Goal: Navigation & Orientation: Find specific page/section

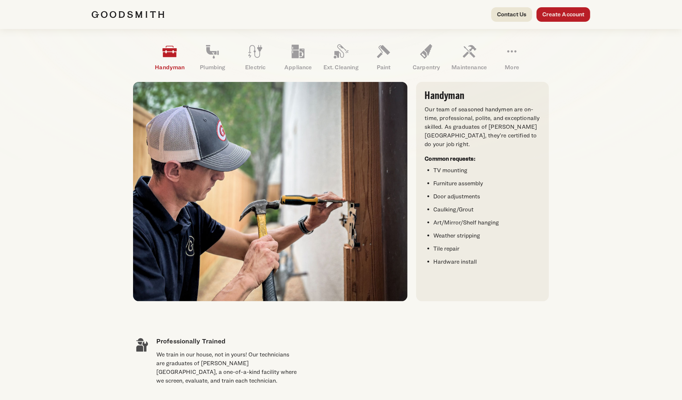
scroll to position [217, 0]
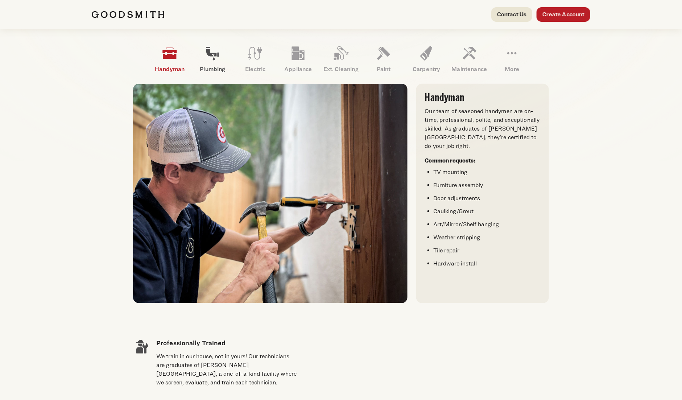
click at [213, 55] on icon at bounding box center [212, 53] width 17 height 17
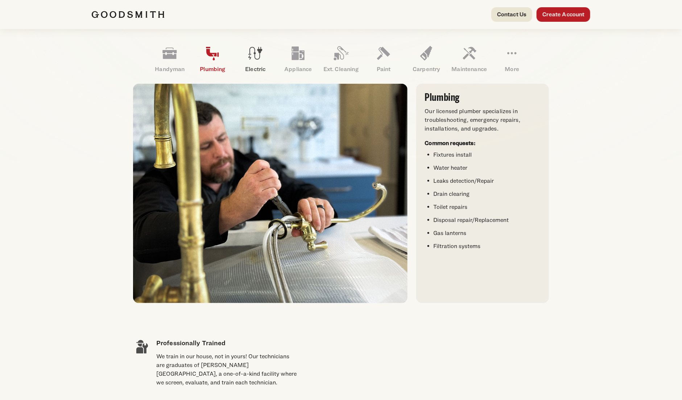
click at [262, 57] on icon at bounding box center [254, 53] width 17 height 17
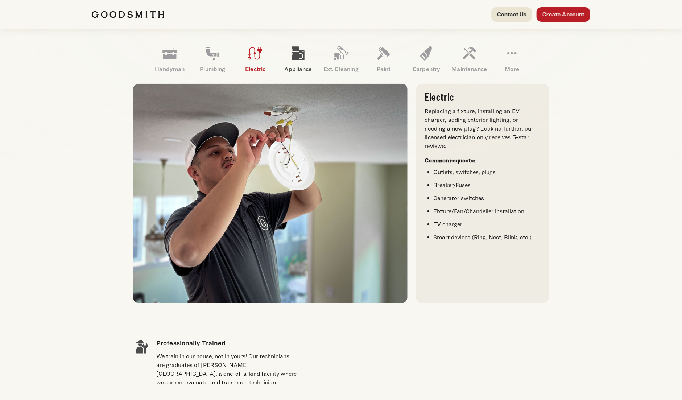
click at [305, 56] on icon at bounding box center [297, 53] width 17 height 17
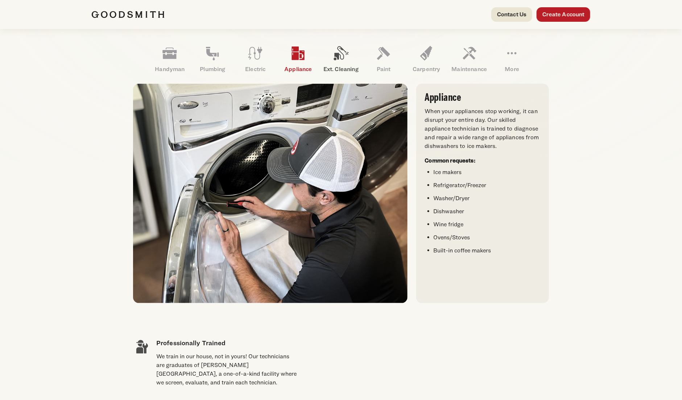
click at [347, 61] on icon at bounding box center [340, 53] width 17 height 17
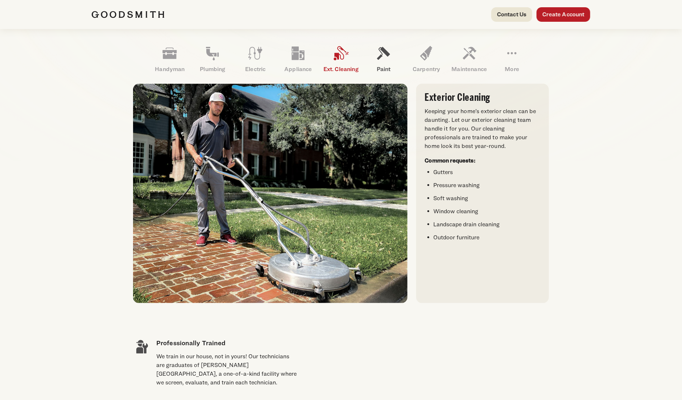
click at [380, 63] on link "Paint" at bounding box center [383, 59] width 43 height 38
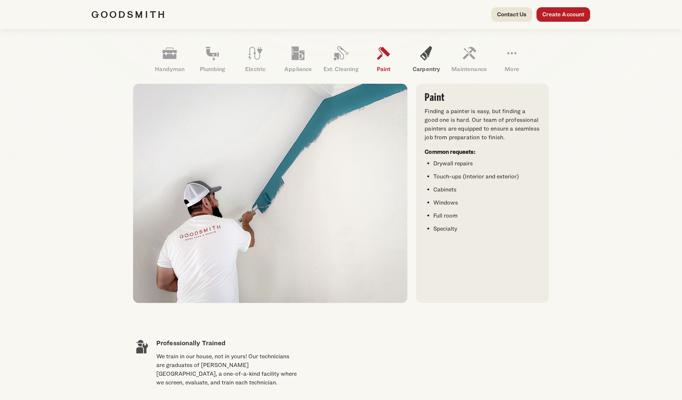
click at [433, 59] on icon at bounding box center [425, 53] width 17 height 17
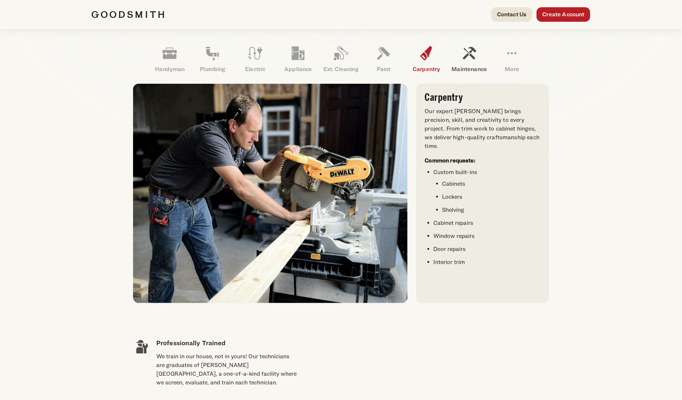
click at [465, 59] on icon at bounding box center [469, 53] width 13 height 13
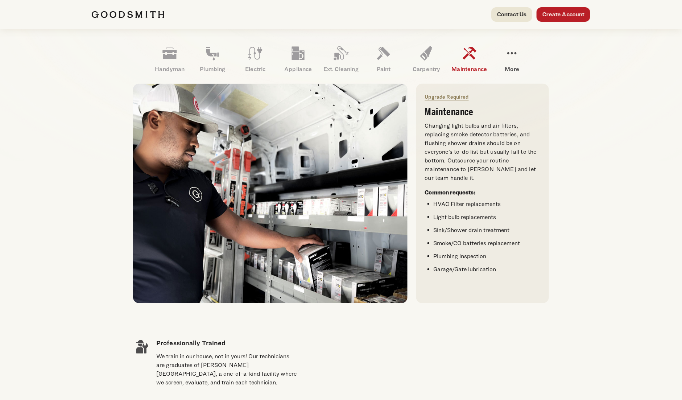
click at [515, 57] on icon at bounding box center [511, 53] width 17 height 17
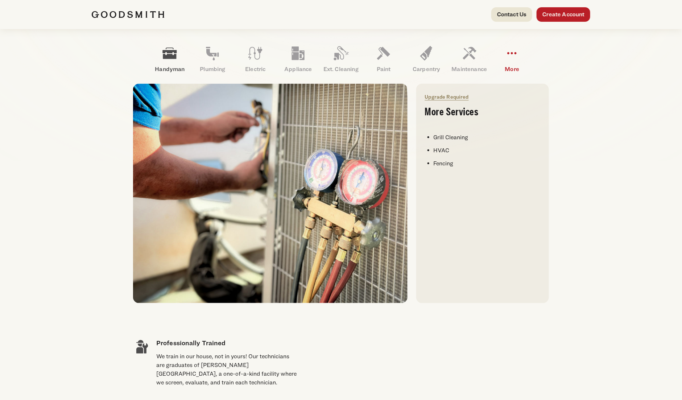
click at [167, 57] on icon at bounding box center [170, 53] width 14 height 11
